Goal: Information Seeking & Learning: Learn about a topic

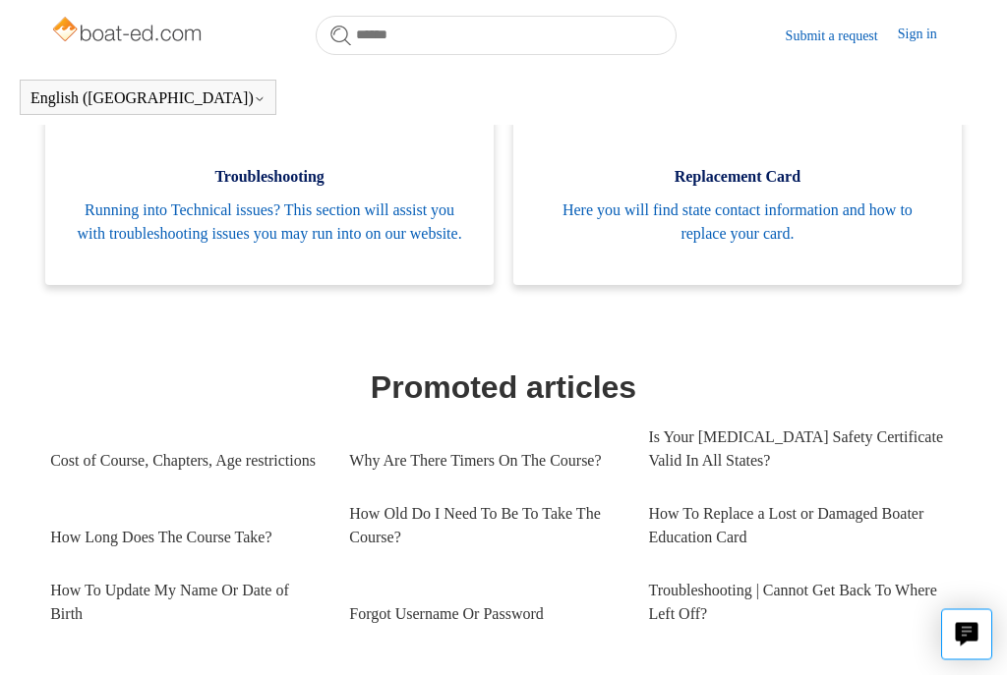
scroll to position [645, 0]
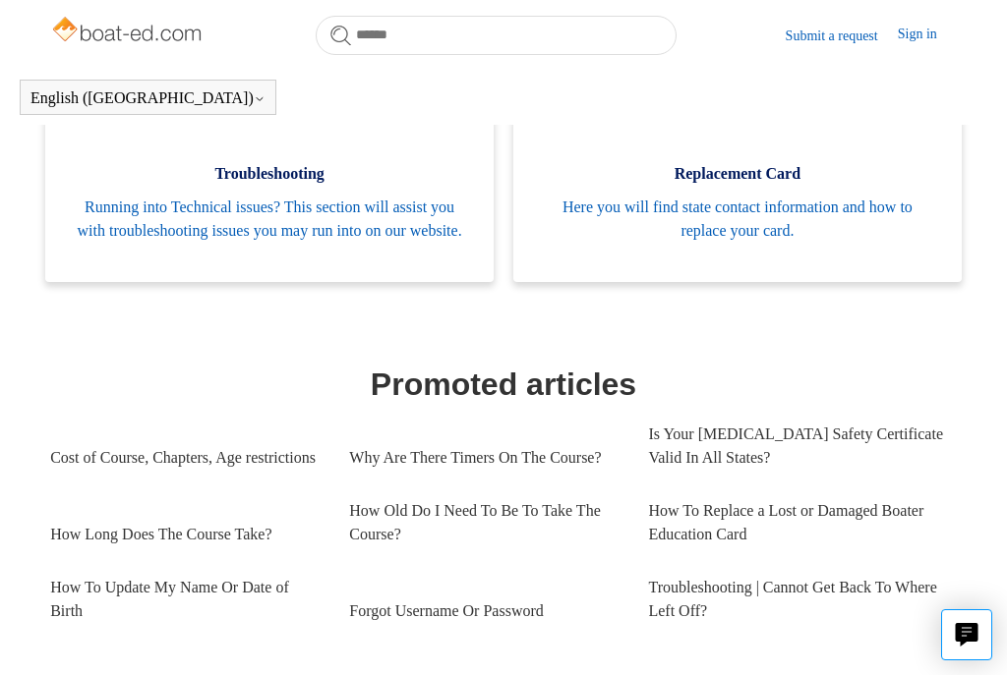
click at [874, 368] on section "Categories General This section covers general questions regarding your course!…" at bounding box center [503, 588] width 906 height 1442
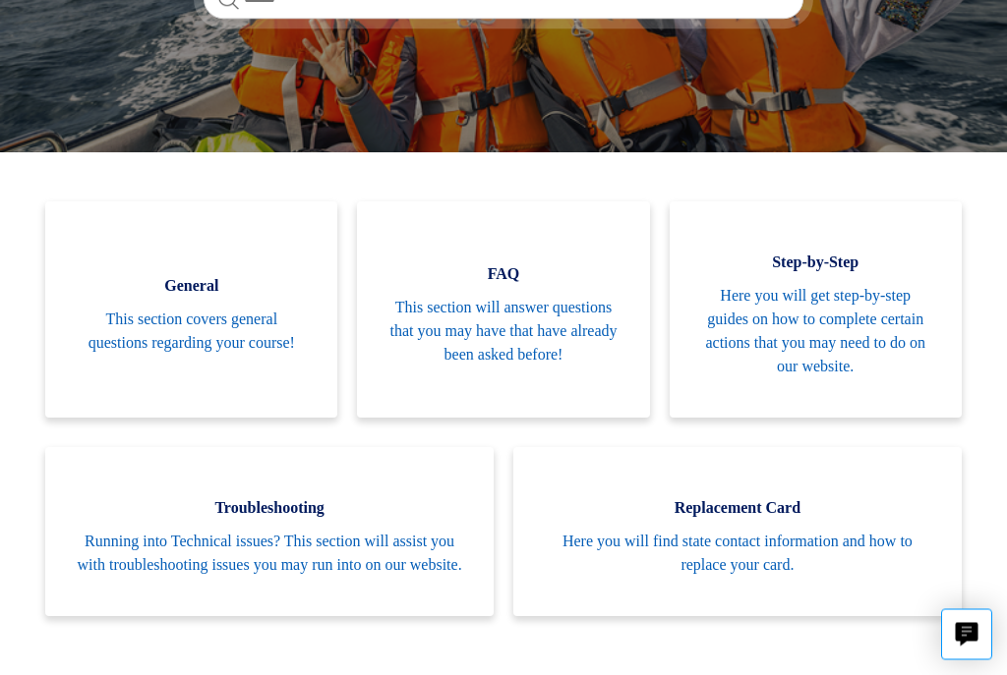
scroll to position [315, 0]
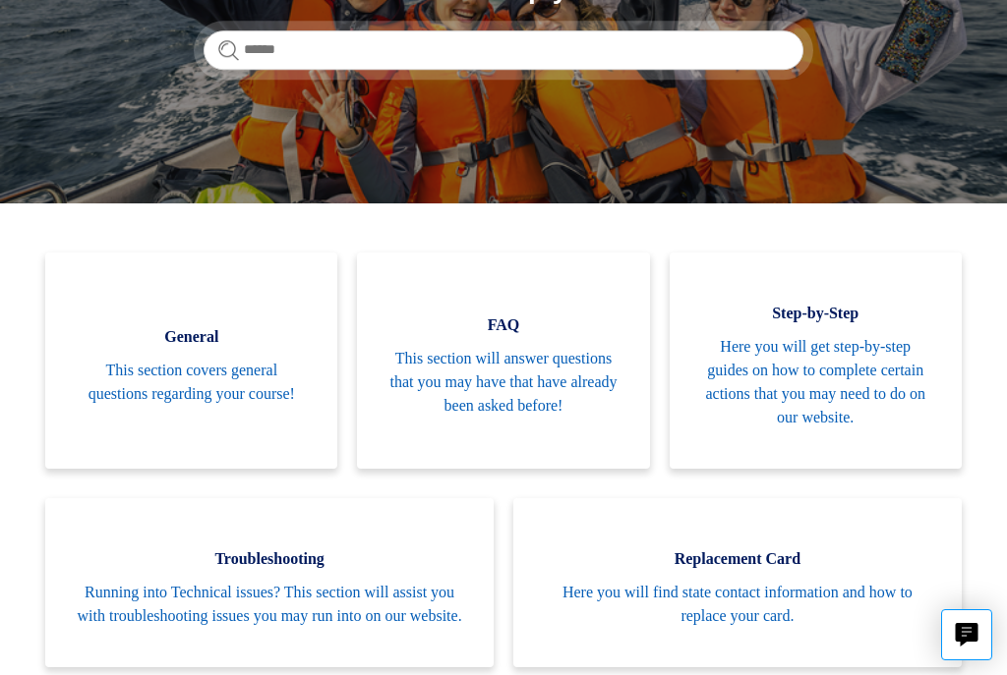
click at [232, 385] on span "This section covers general questions regarding your course!" at bounding box center [191, 382] width 233 height 47
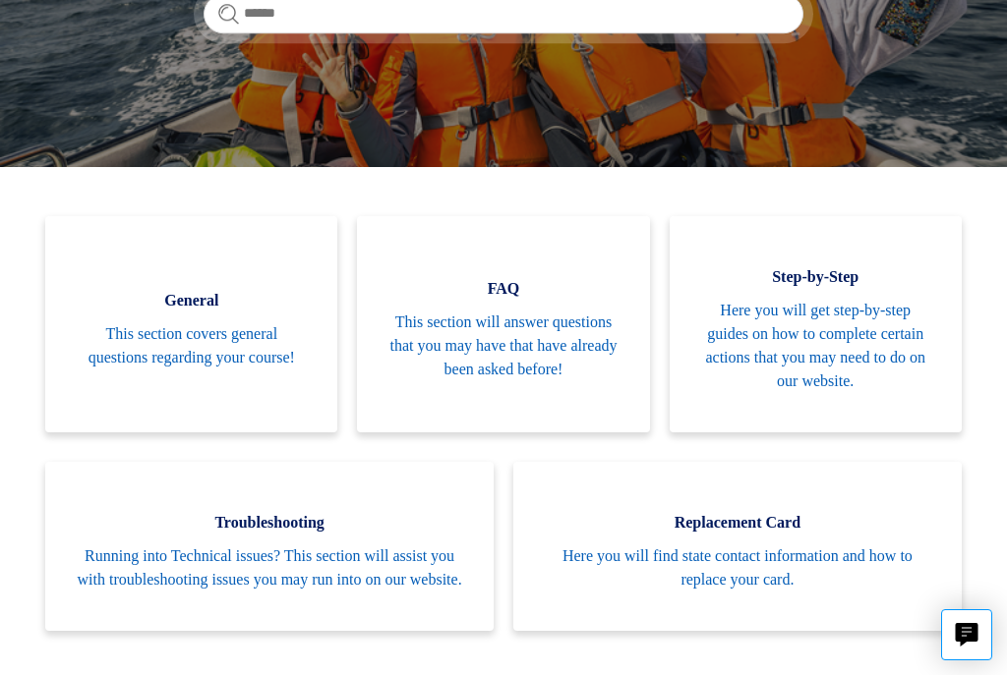
click at [540, 345] on span "This section will answer questions that you may have that have already been ask…" at bounding box center [502, 346] width 233 height 71
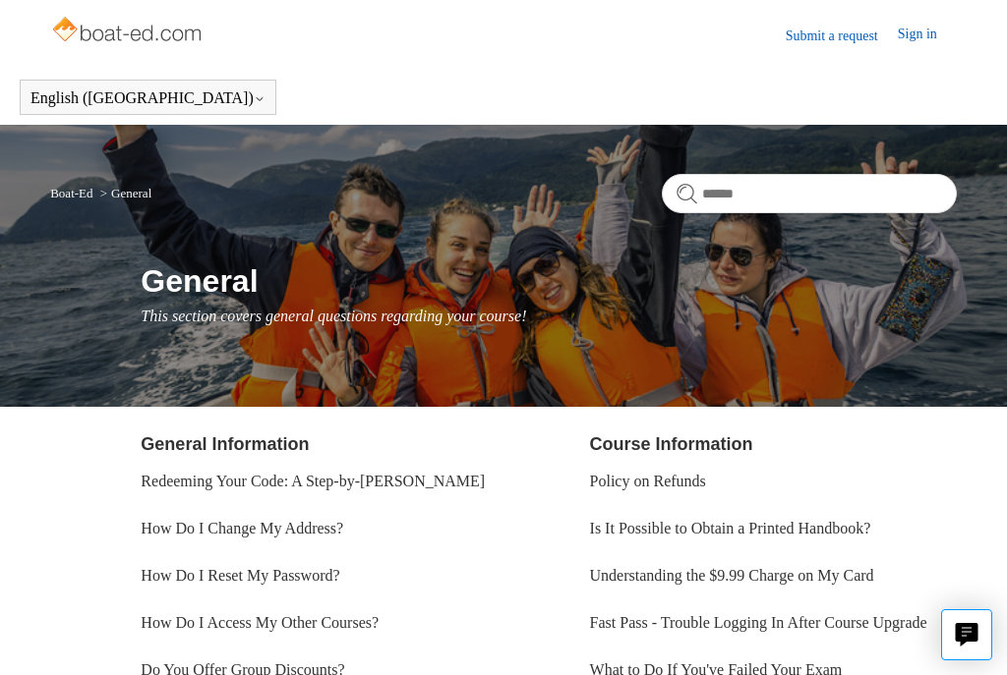
click at [932, 481] on li "Policy on Refunds" at bounding box center [773, 481] width 367 height 47
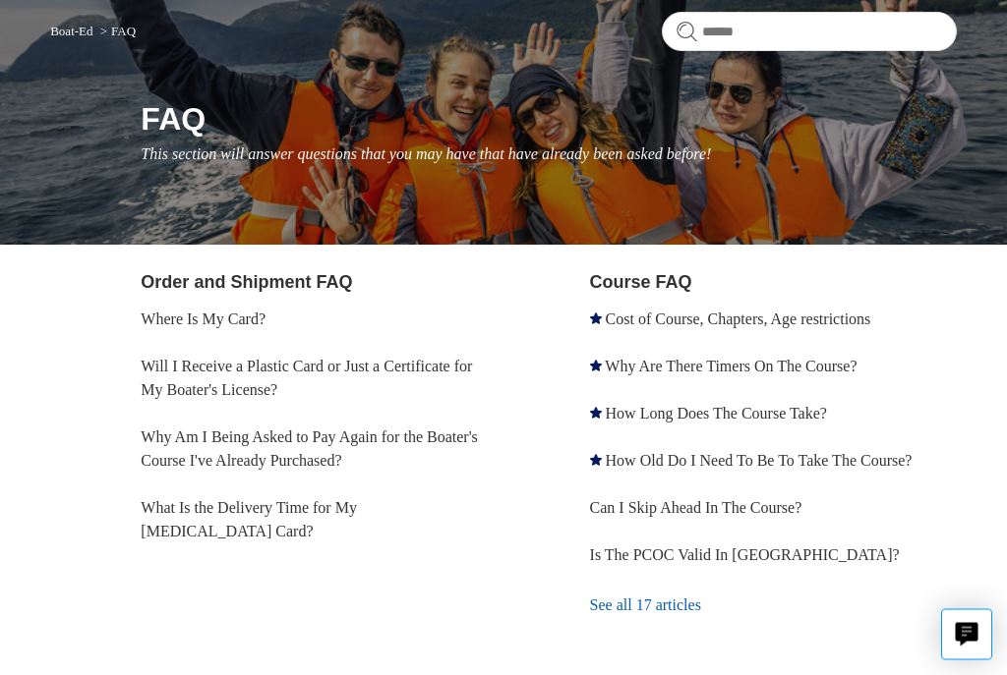
scroll to position [162, 0]
click at [391, 373] on link "Will I Receive a Plastic Card or Just a Certificate for My Boater's License?" at bounding box center [306, 378] width 331 height 40
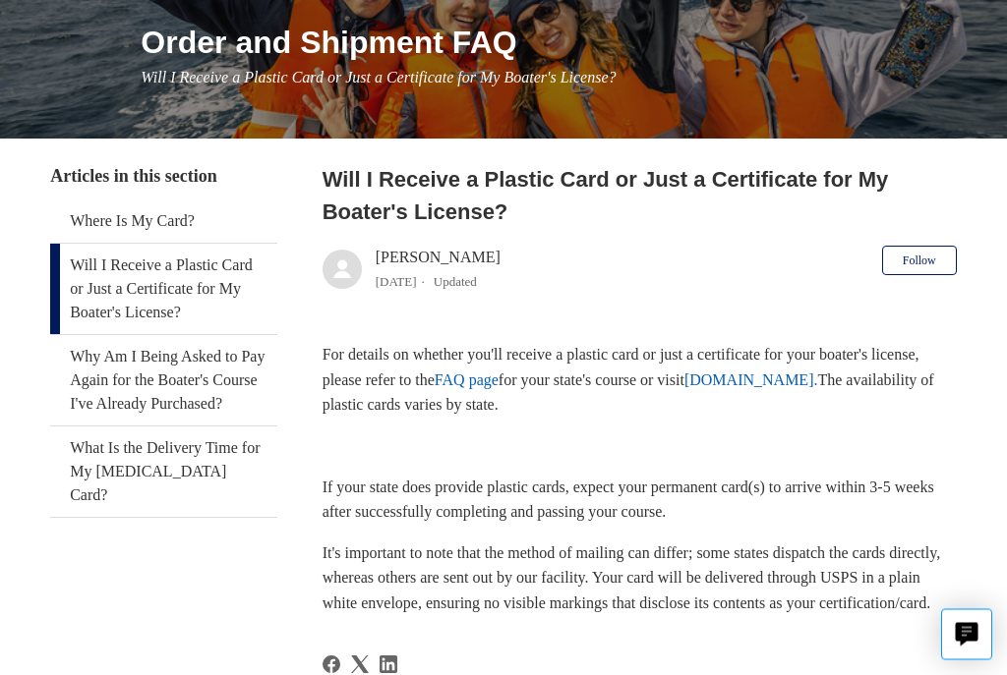
scroll to position [240, 0]
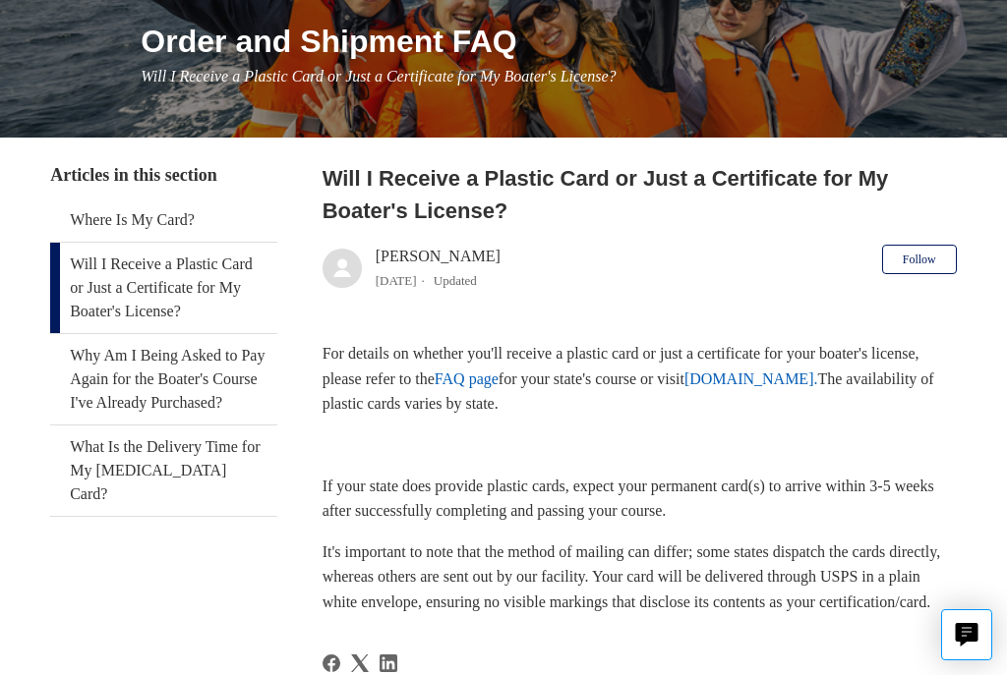
click at [498, 386] on link "FAQ page" at bounding box center [466, 379] width 64 height 17
